Goal: Task Accomplishment & Management: Manage account settings

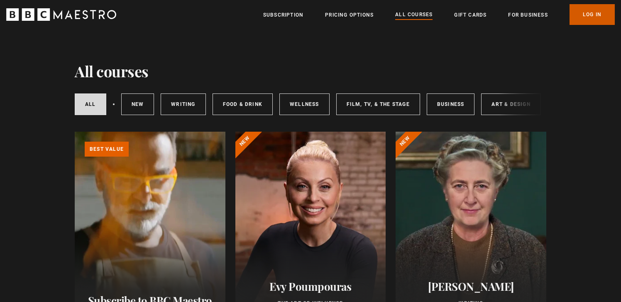
click at [599, 18] on link "Log In" at bounding box center [591, 14] width 45 height 21
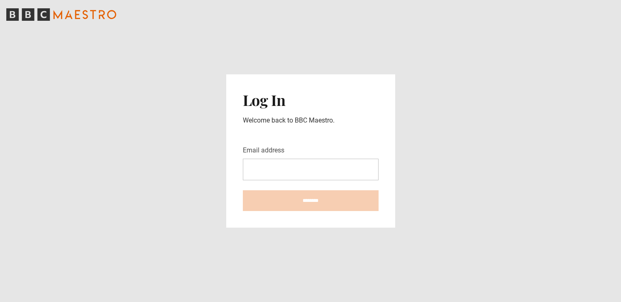
click at [275, 168] on input "Email address" at bounding box center [311, 170] width 136 height 22
click at [476, 71] on main "Log In Welcome back to BBC Maestro. Email address ********" at bounding box center [310, 151] width 621 height 302
